Goal: Check status: Check status

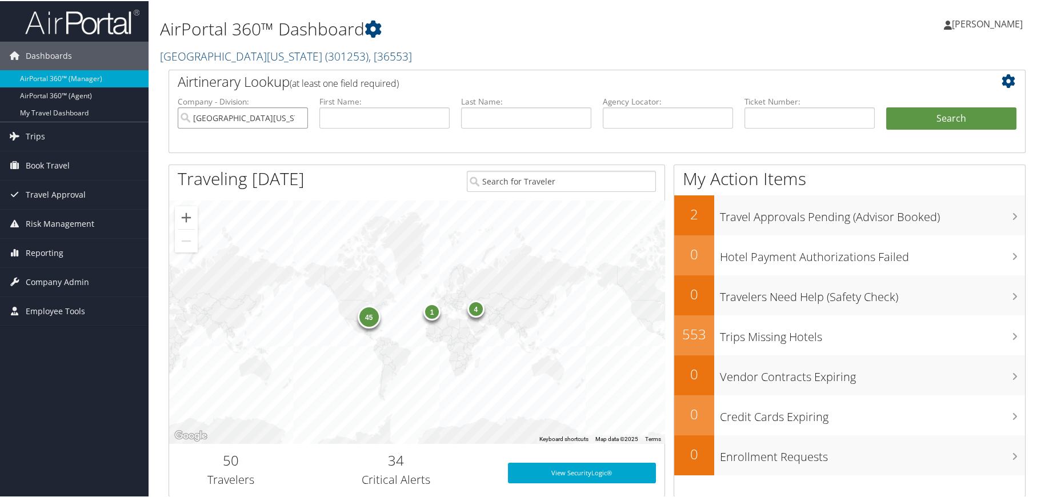
click at [299, 117] on input "University of Alabama" at bounding box center [243, 116] width 130 height 21
click at [287, 118] on input "search" at bounding box center [243, 116] width 130 height 21
click at [250, 142] on div "Hebrew Union College (301704)" at bounding box center [256, 138] width 153 height 11
type input "Hebrew Union College"
click at [75, 279] on span "Company Admin" at bounding box center [57, 281] width 63 height 29
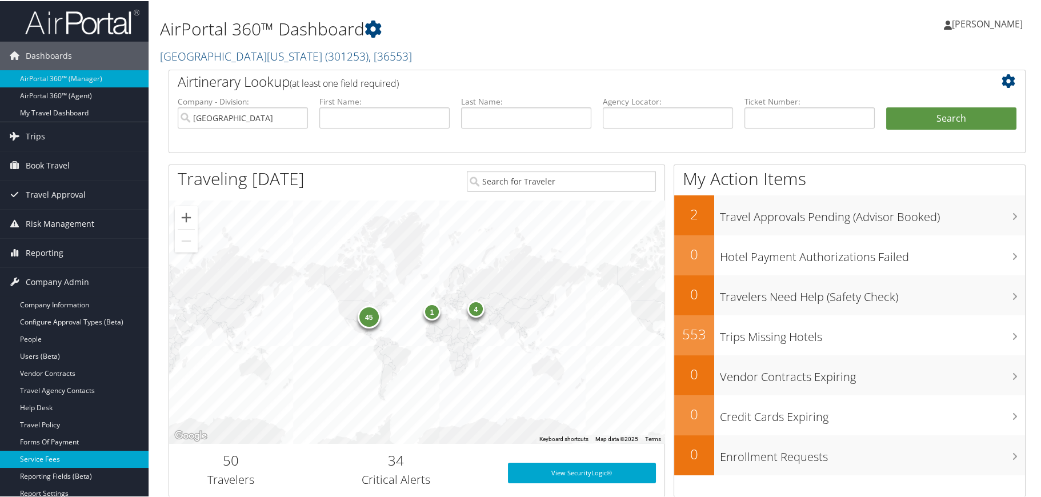
click at [61, 458] on link "Service Fees" at bounding box center [74, 458] width 149 height 17
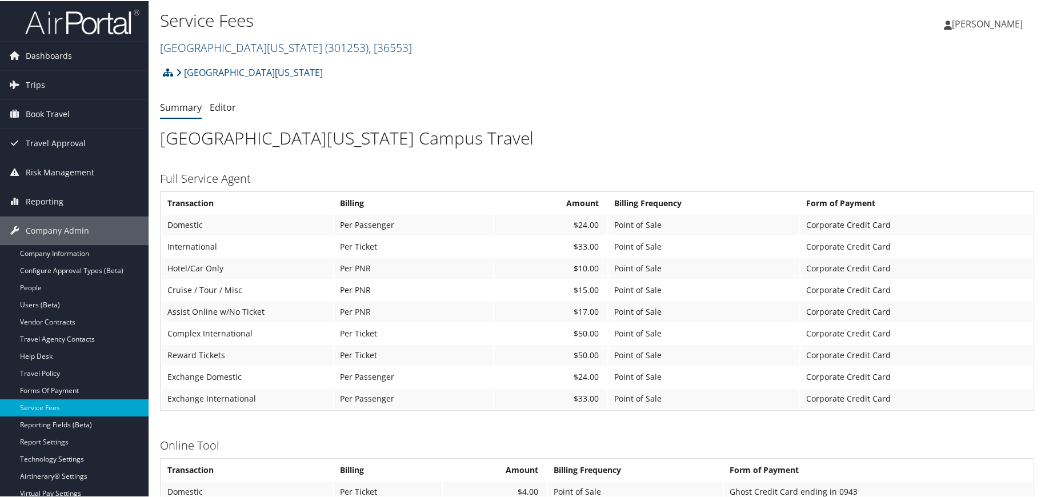
click at [325, 40] on span "( 301253 )" at bounding box center [346, 46] width 43 height 15
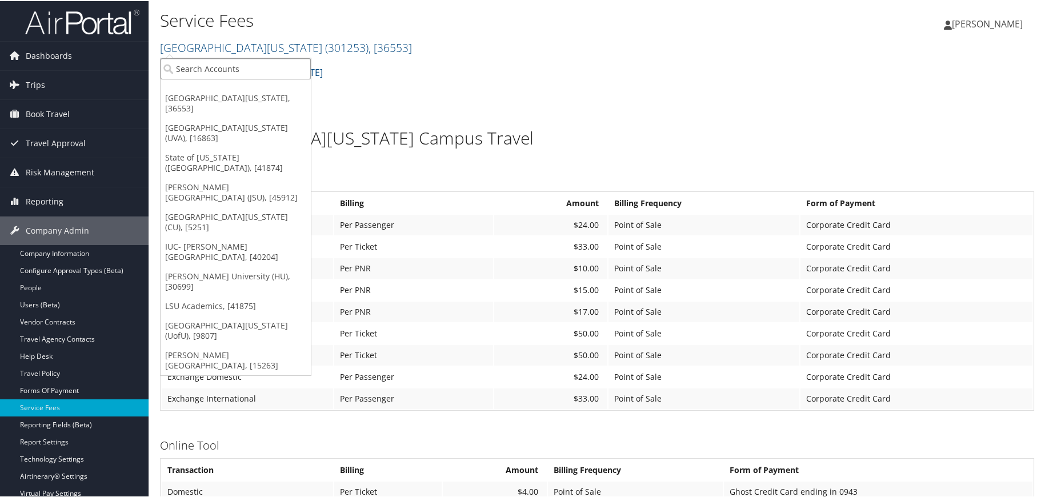
click at [250, 66] on input "search" at bounding box center [236, 67] width 150 height 21
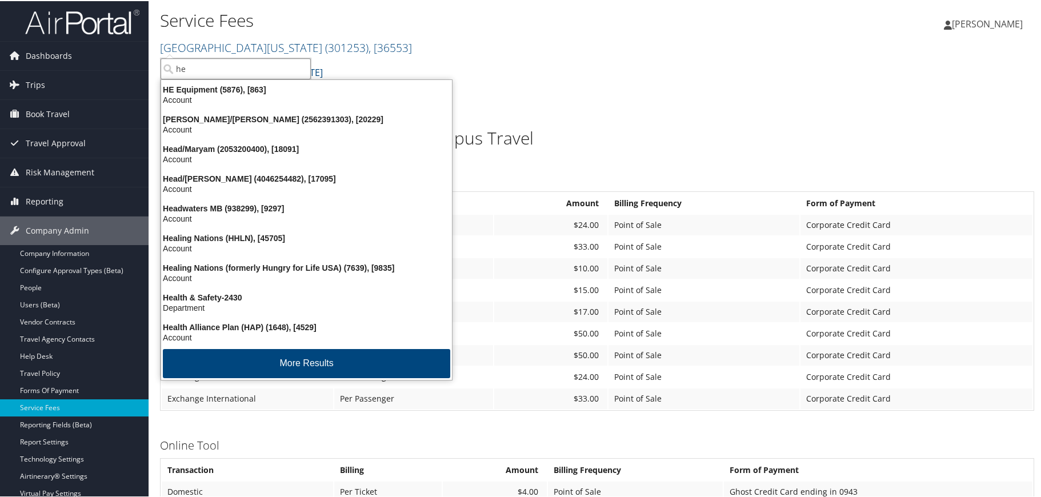
type input "heb"
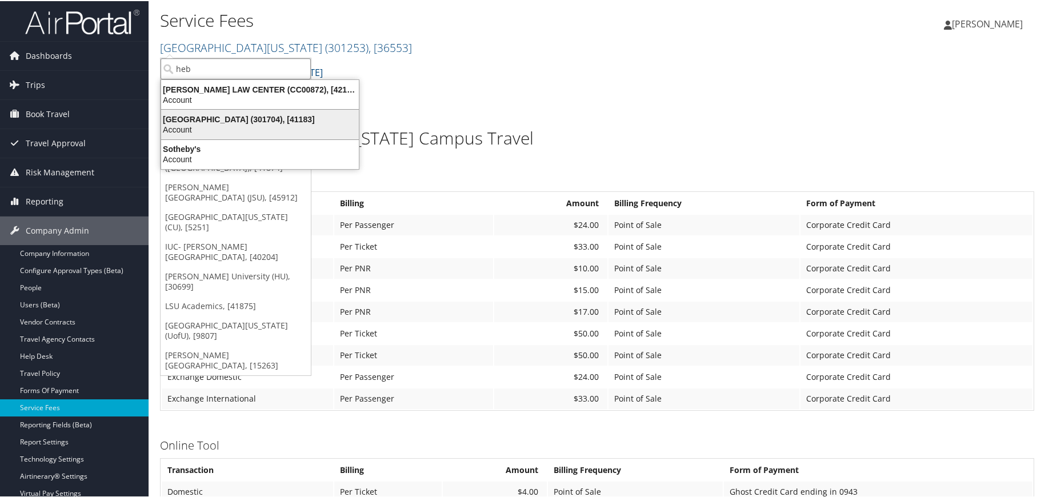
click at [262, 121] on div "Hebrew Union College (301704), [41183]" at bounding box center [259, 118] width 211 height 10
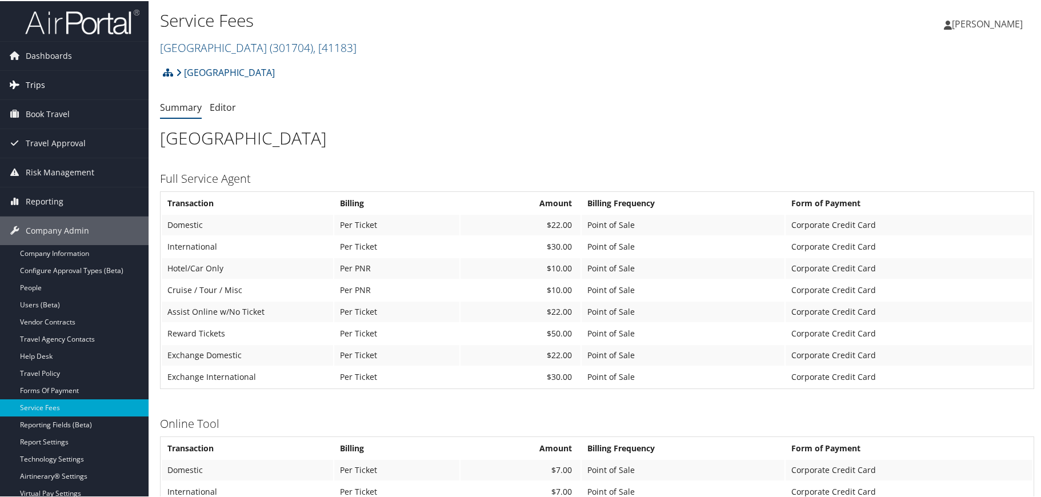
click at [34, 85] on span "Trips" at bounding box center [35, 84] width 19 height 29
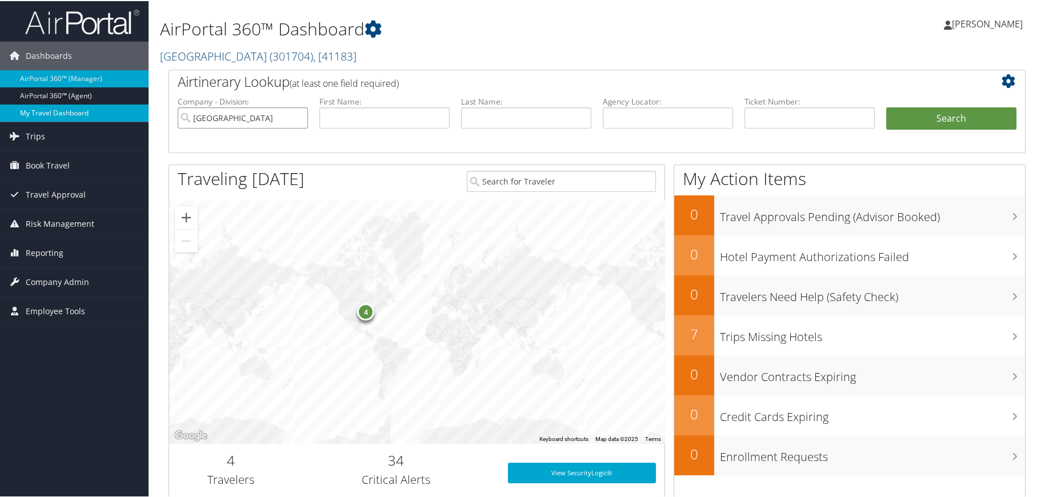
drag, startPoint x: 280, startPoint y: 124, endPoint x: 78, endPoint y: 118, distance: 202.9
click at [78, 118] on div "Dashboards AirPortal 360™ (Manager) AirPortal 360™ (Agent) My Travel Dashboard …" at bounding box center [522, 372] width 1045 height 744
click at [634, 119] on input "text" at bounding box center [668, 116] width 130 height 21
type input "d99y5d"
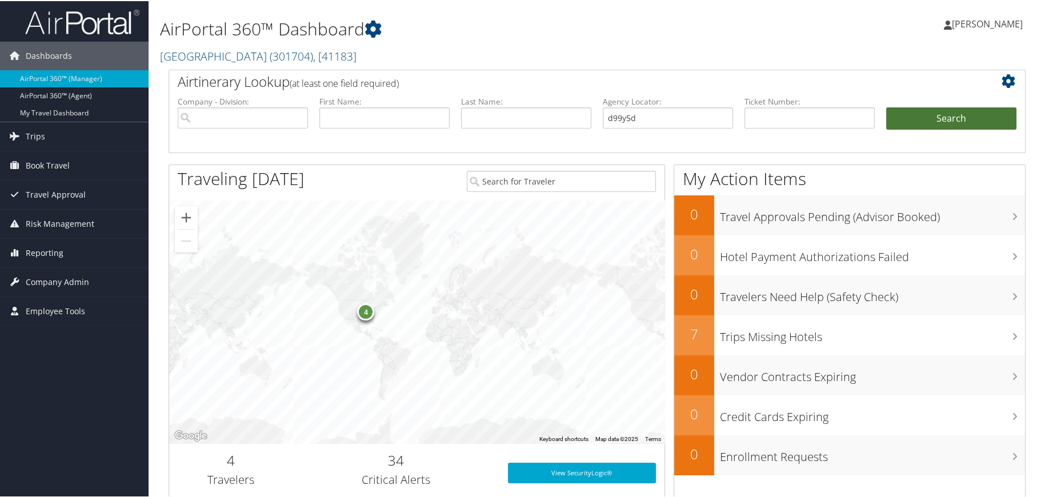
click at [950, 114] on button "Search" at bounding box center [951, 117] width 130 height 23
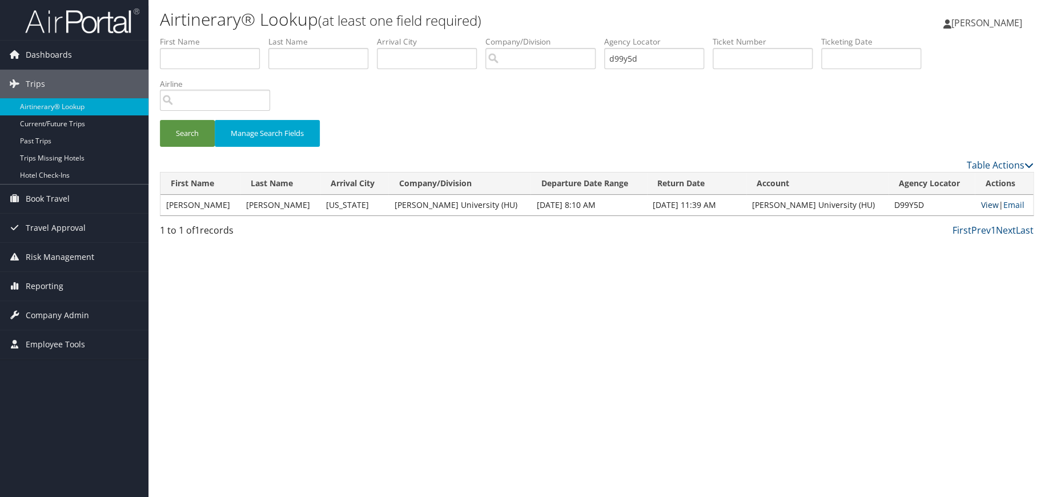
click at [982, 202] on link "View" at bounding box center [990, 204] width 18 height 11
drag, startPoint x: 670, startPoint y: 58, endPoint x: 609, endPoint y: 58, distance: 60.5
click at [611, 36] on ul "First Name Last Name Departure City Arrival City Company/Division Airport/City …" at bounding box center [597, 36] width 874 height 0
click at [651, 63] on input "text" at bounding box center [654, 58] width 100 height 21
paste input "D98TX9"
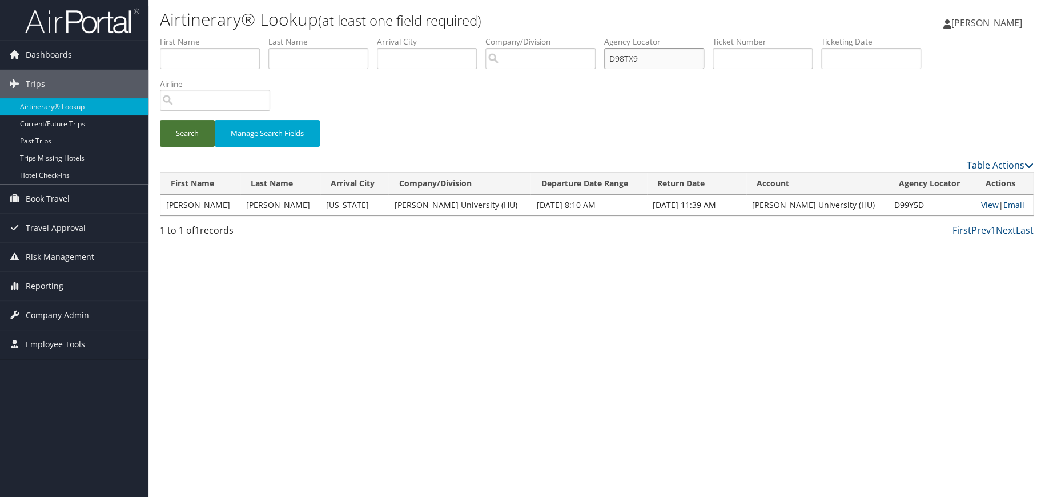
type input "D98TX9"
click at [179, 131] on button "Search" at bounding box center [187, 133] width 55 height 27
click at [982, 205] on link "View" at bounding box center [990, 204] width 18 height 11
drag, startPoint x: 672, startPoint y: 57, endPoint x: 579, endPoint y: 55, distance: 93.1
click at [579, 36] on ul "First Name Last Name Departure City Arrival City Company/Division Airport/City …" at bounding box center [597, 36] width 874 height 0
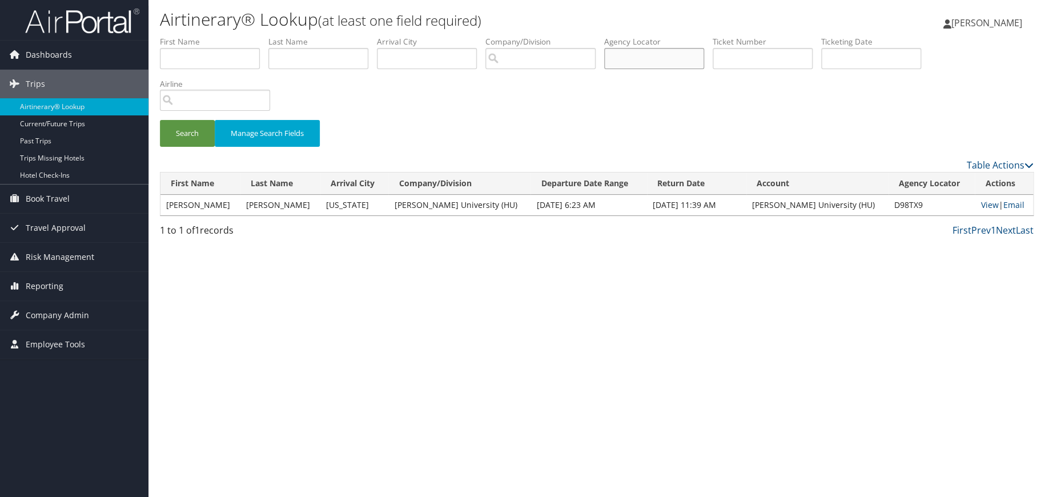
paste input "D98VDS"
type input "D98VDS"
click at [180, 142] on button "Search" at bounding box center [187, 133] width 55 height 27
click at [982, 205] on link "View" at bounding box center [990, 204] width 18 height 11
drag, startPoint x: 618, startPoint y: 62, endPoint x: 515, endPoint y: 70, distance: 103.1
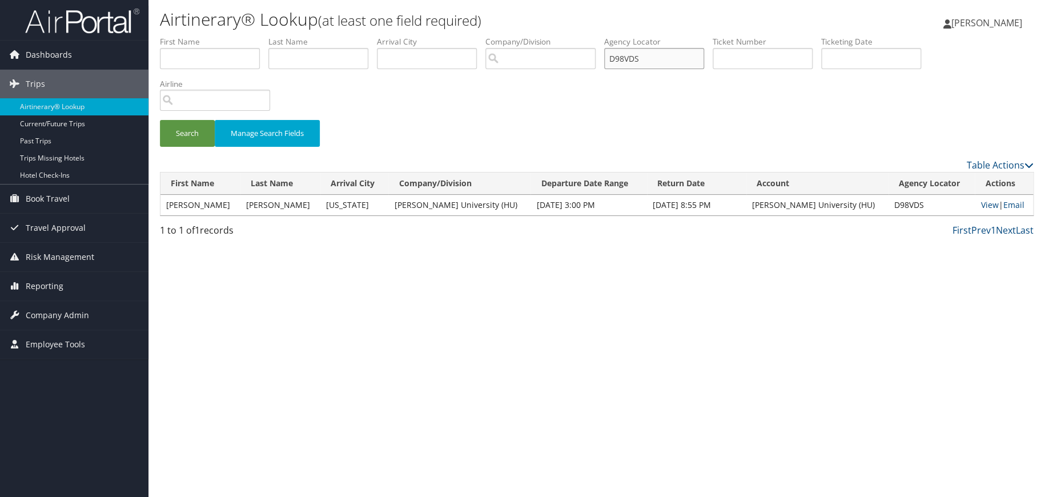
click at [515, 36] on ul "First Name Last Name Departure City Arrival City Company/Division Airport/City …" at bounding box center [597, 36] width 874 height 0
paste input "D98Y7T"
type input "D98Y7T"
click at [160, 143] on button "Search" at bounding box center [187, 133] width 55 height 27
click at [981, 208] on link "View" at bounding box center [990, 204] width 18 height 11
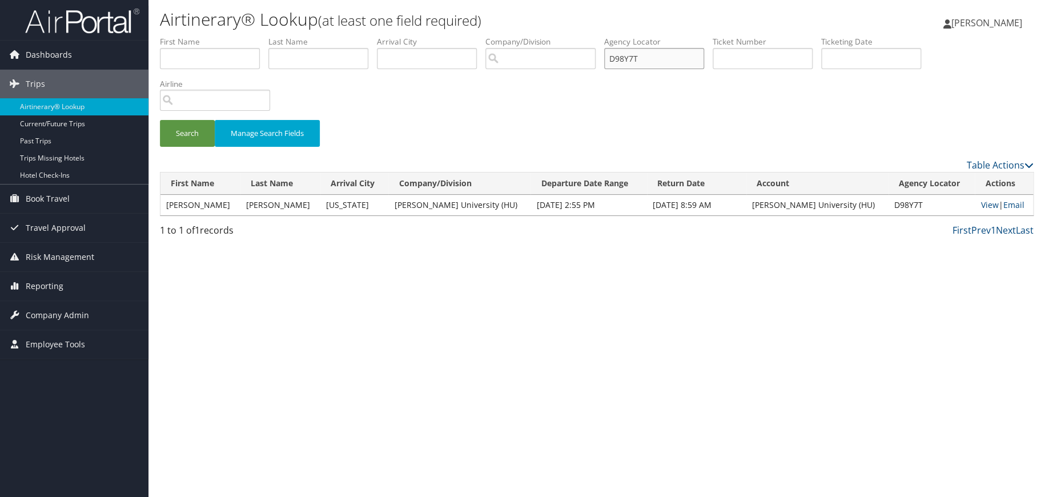
drag, startPoint x: 662, startPoint y: 53, endPoint x: 584, endPoint y: 57, distance: 78.4
click at [584, 36] on ul "First Name Last Name Departure City Arrival City Company/Division Airport/City …" at bounding box center [597, 36] width 874 height 0
paste input "D98ZTG"
type input "D98ZTG"
click at [190, 134] on button "Search" at bounding box center [187, 133] width 55 height 27
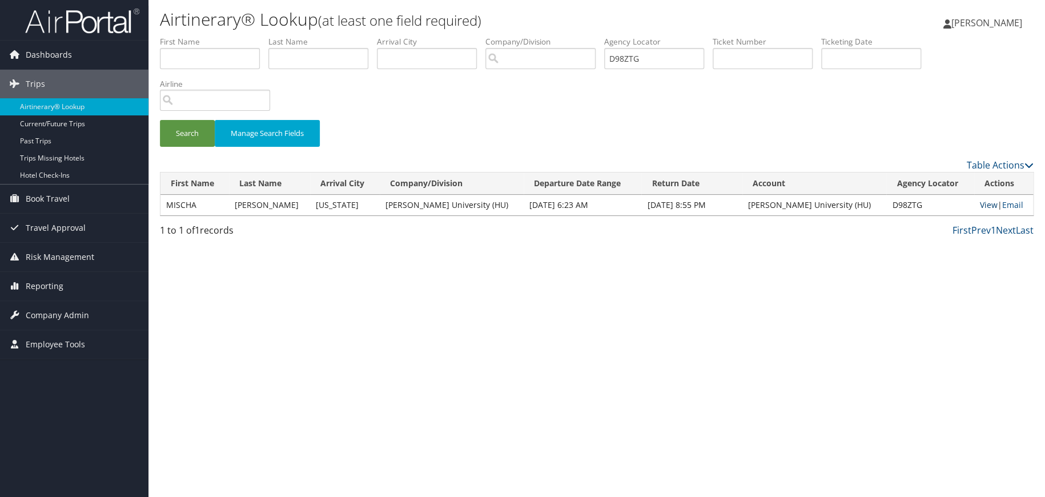
click at [980, 203] on link "View" at bounding box center [989, 204] width 18 height 11
drag, startPoint x: 661, startPoint y: 61, endPoint x: 558, endPoint y: 54, distance: 103.7
click at [558, 36] on ul "First Name Last Name Departure City Arrival City Company/Division Airport/City …" at bounding box center [597, 36] width 874 height 0
paste input "DBF5QC"
type input "DBF5QC"
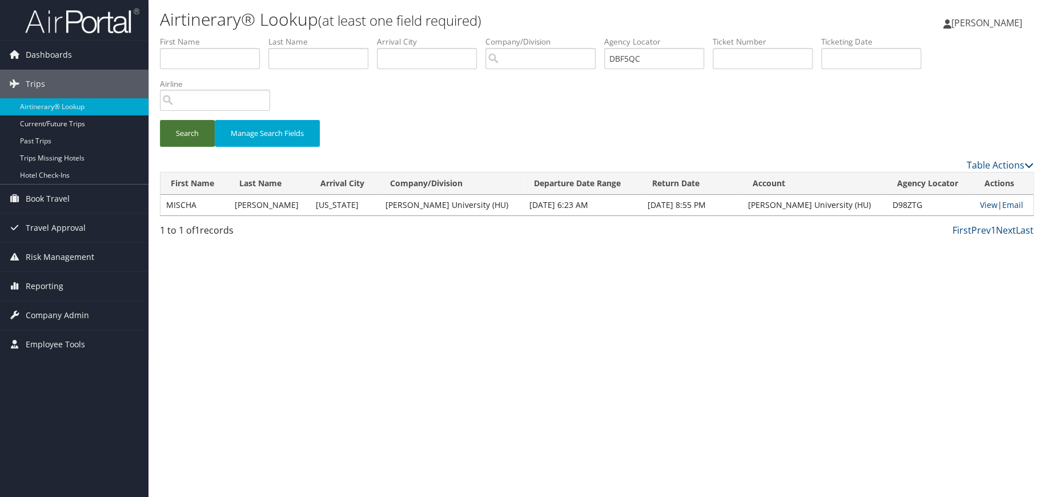
click at [174, 127] on button "Search" at bounding box center [187, 133] width 55 height 27
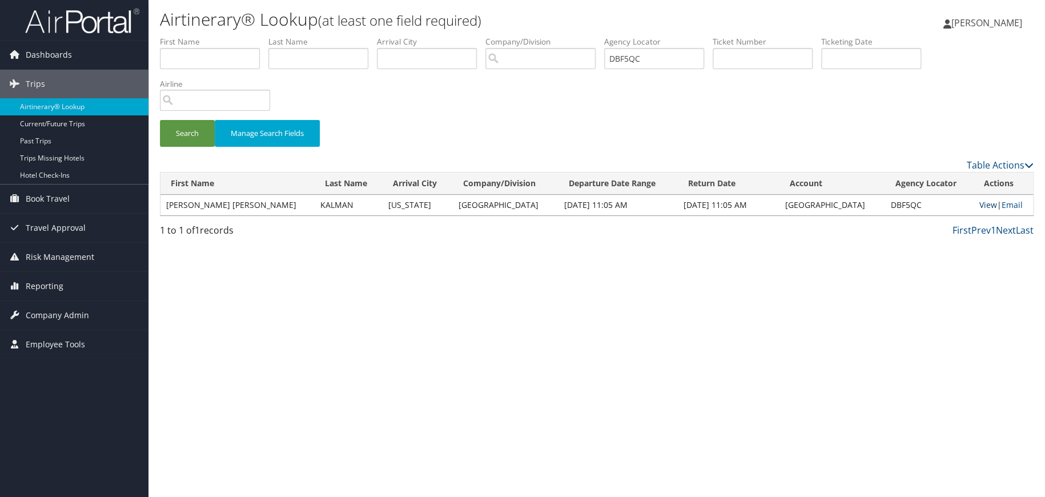
click at [980, 202] on link "View" at bounding box center [989, 204] width 18 height 11
drag, startPoint x: 658, startPoint y: 57, endPoint x: 583, endPoint y: 62, distance: 75.6
click at [583, 36] on ul "First Name Last Name Departure City Arrival City Company/Division Airport/City …" at bounding box center [597, 36] width 874 height 0
paste input "DBF98M"
type input "DBF98M"
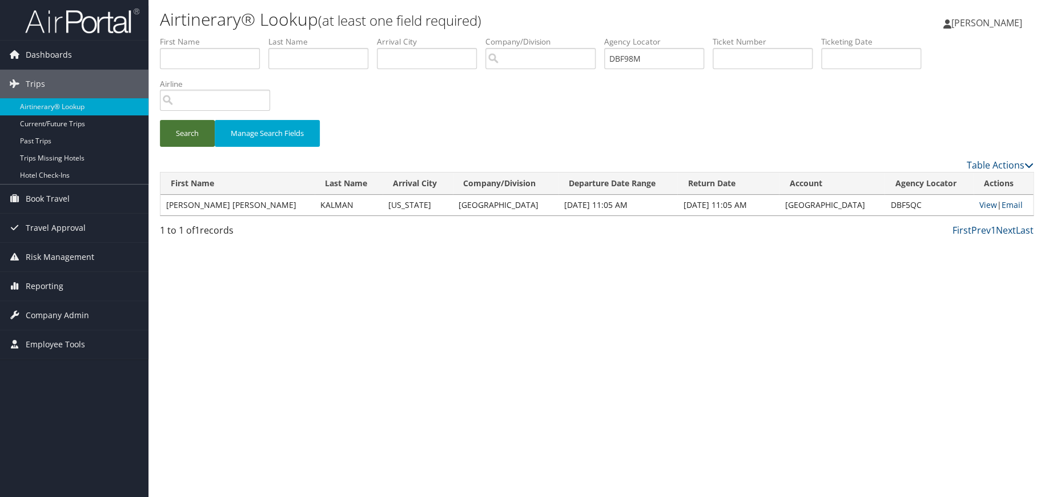
click at [189, 134] on button "Search" at bounding box center [187, 133] width 55 height 27
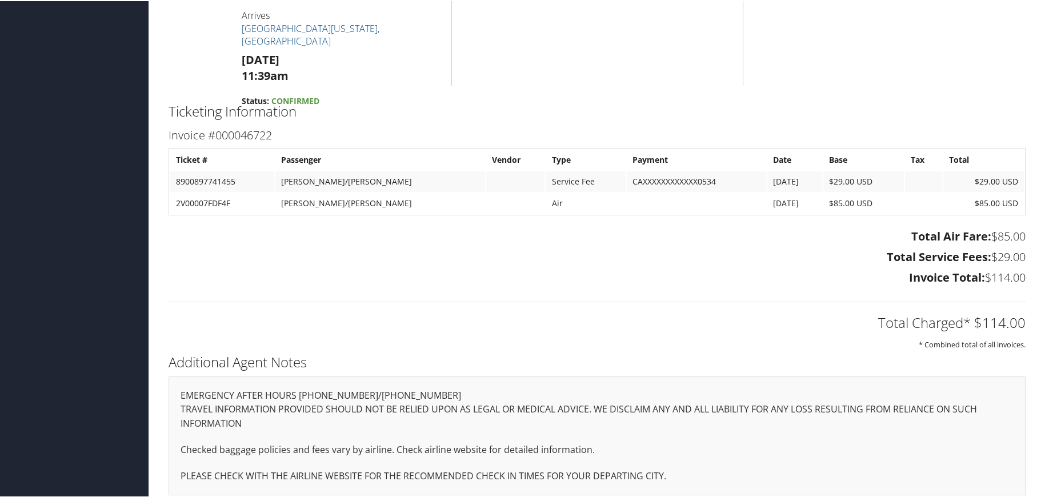
scroll to position [573, 0]
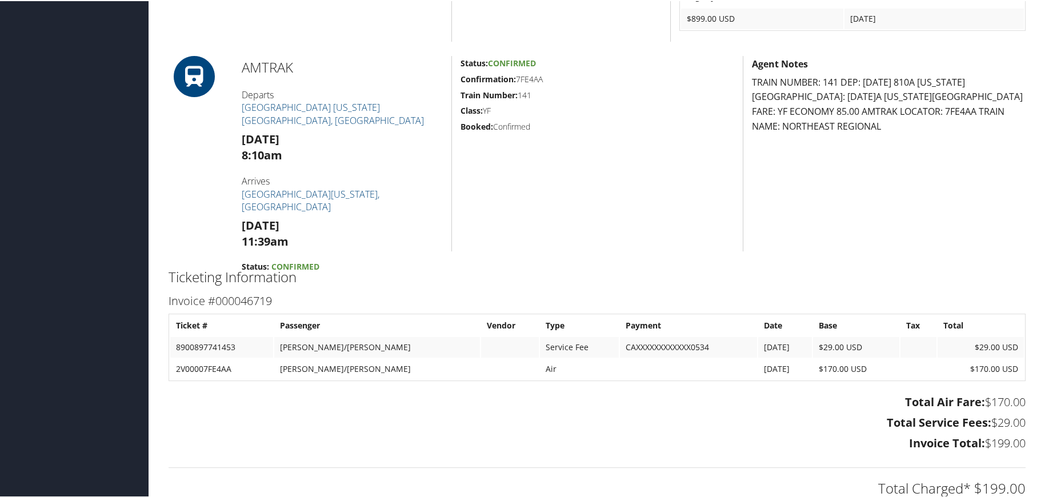
scroll to position [1241, 0]
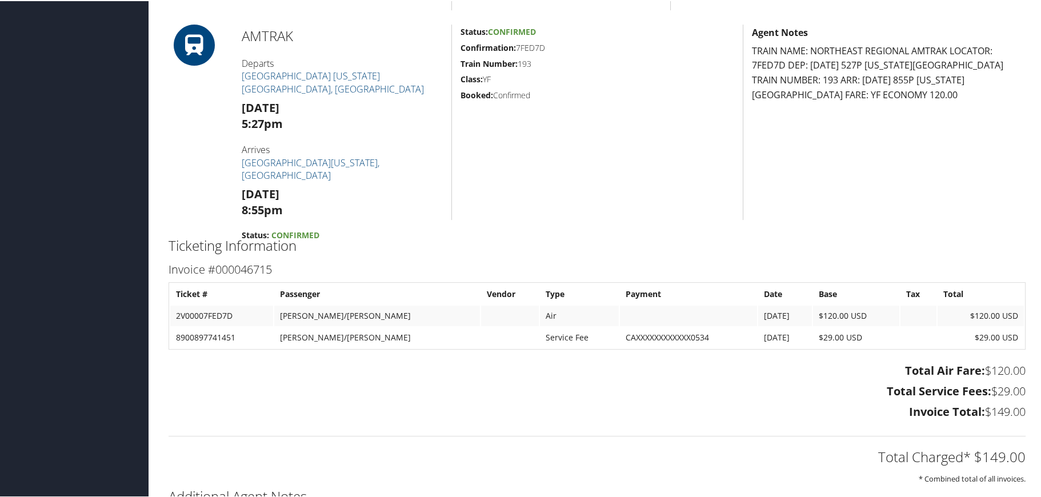
scroll to position [986, 0]
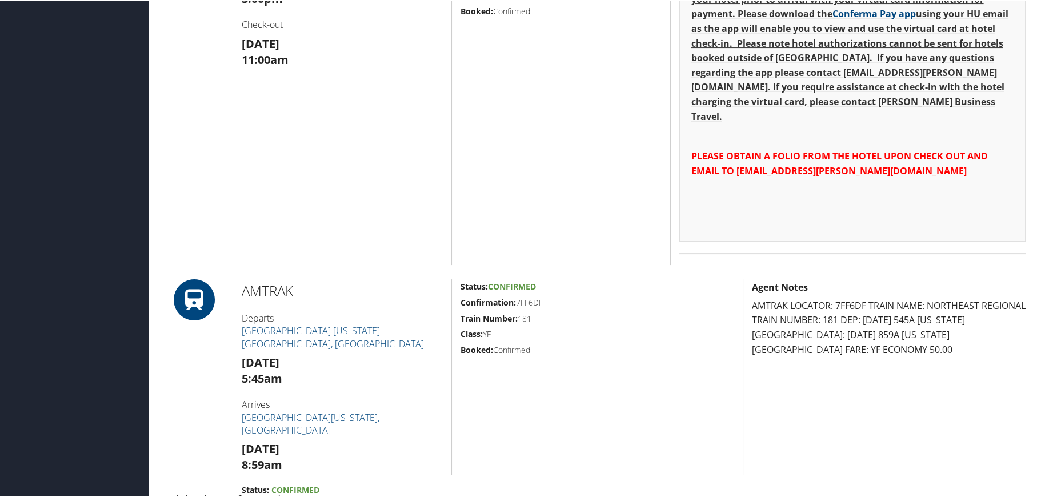
scroll to position [1196, 0]
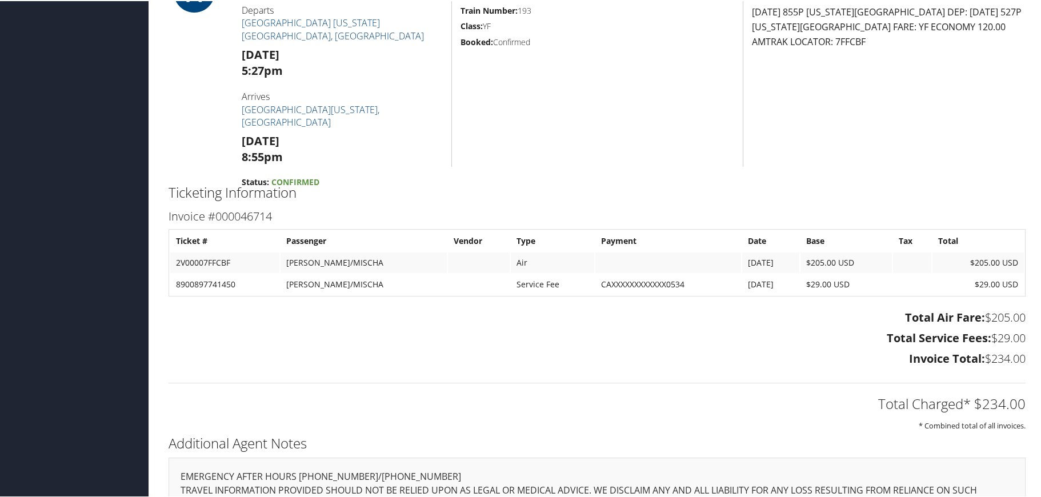
scroll to position [1196, 0]
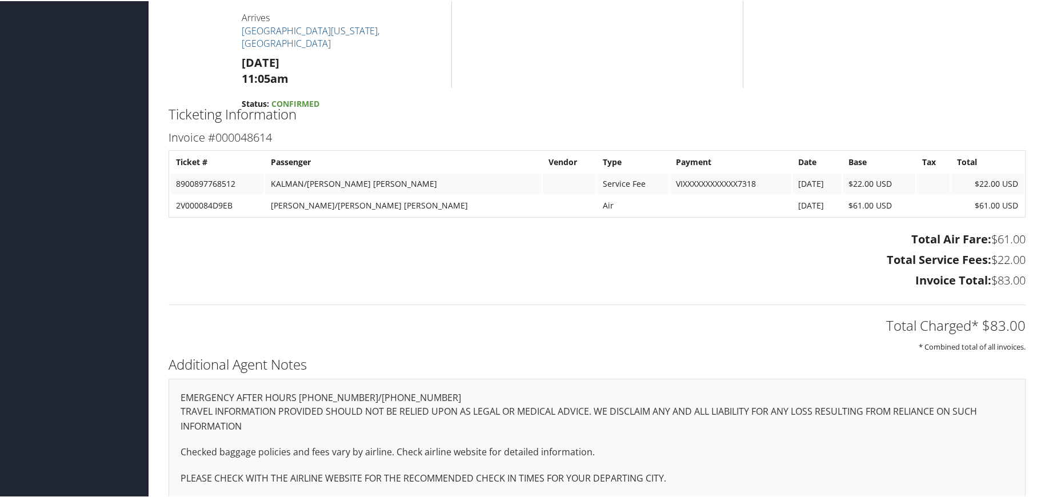
scroll to position [498, 0]
